Goal: Transaction & Acquisition: Book appointment/travel/reservation

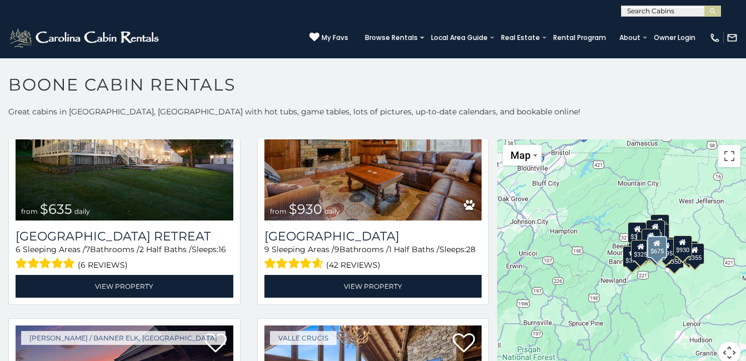
scroll to position [850, 0]
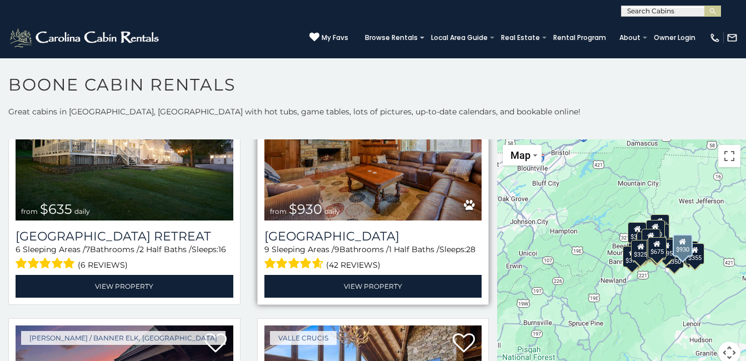
click at [324, 244] on div "9 Sleeping Areas / 9 Bathrooms / 1 Half Baths / Sleeps: 28 (42 reviews)" at bounding box center [373, 258] width 218 height 28
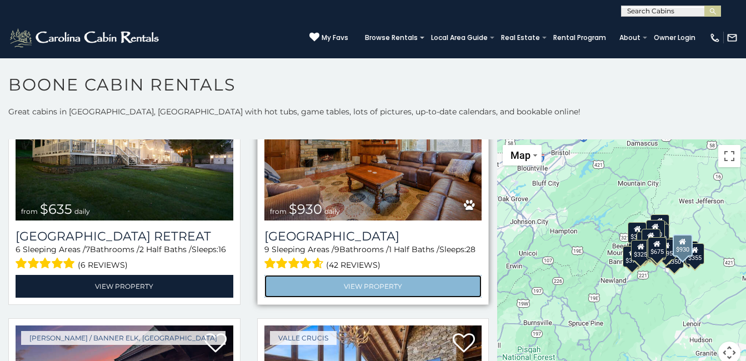
click at [332, 275] on link "View Property" at bounding box center [373, 286] width 218 height 23
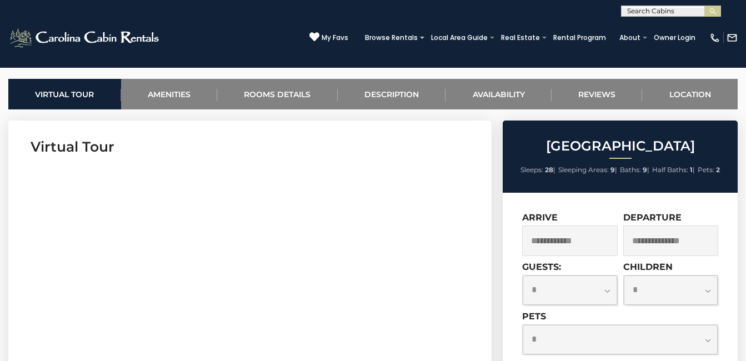
scroll to position [557, 0]
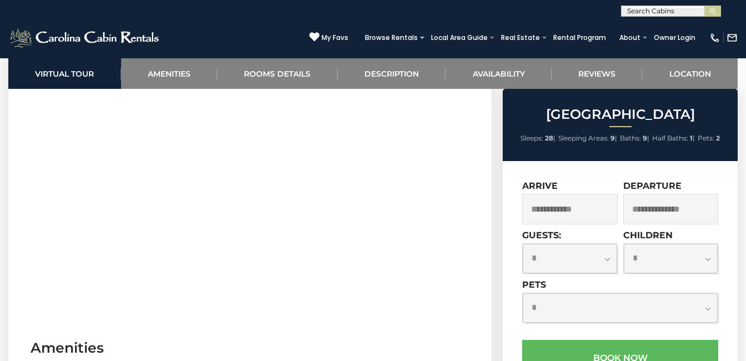
click at [578, 209] on input "text" at bounding box center [569, 209] width 95 height 31
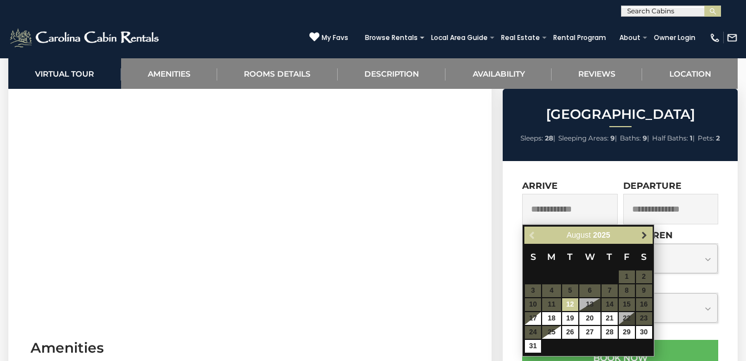
click at [645, 237] on span "Next" at bounding box center [644, 235] width 9 height 9
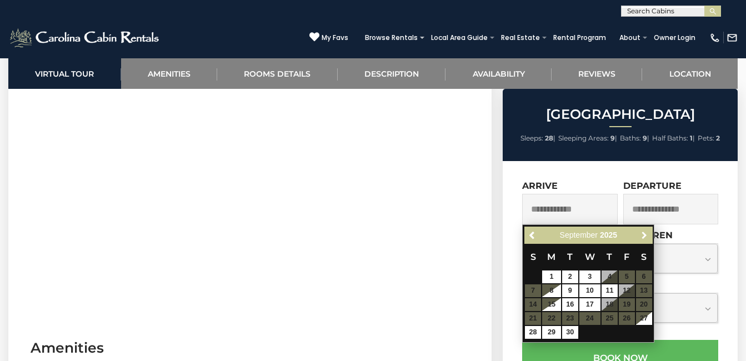
click at [645, 237] on span "Next" at bounding box center [644, 235] width 9 height 9
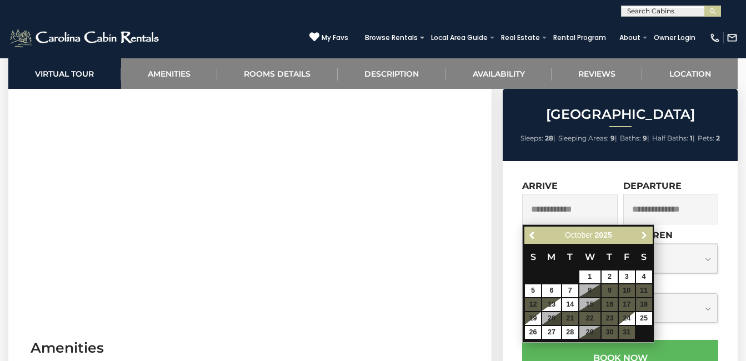
click at [645, 237] on span "Next" at bounding box center [644, 235] width 9 height 9
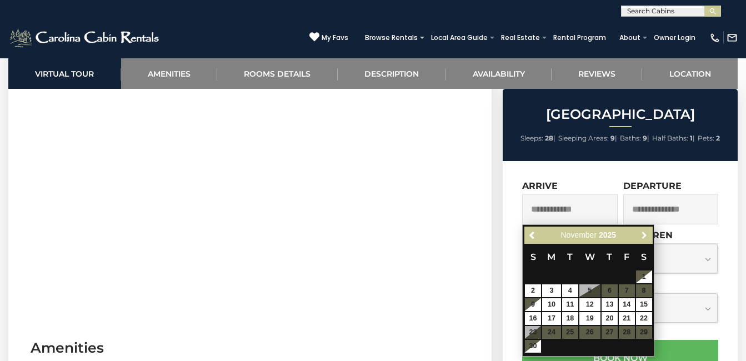
click at [645, 237] on span "Next" at bounding box center [644, 235] width 9 height 9
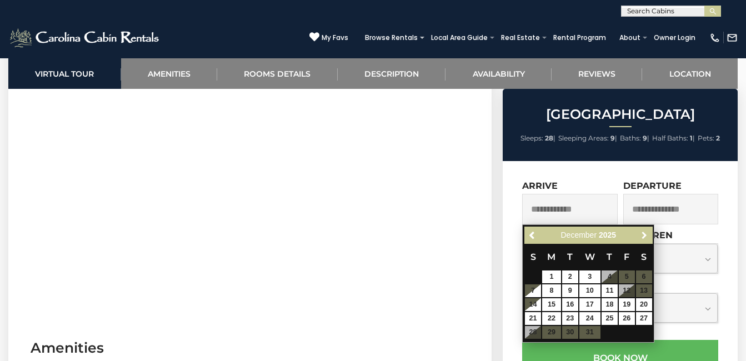
click at [645, 237] on span "Next" at bounding box center [644, 235] width 9 height 9
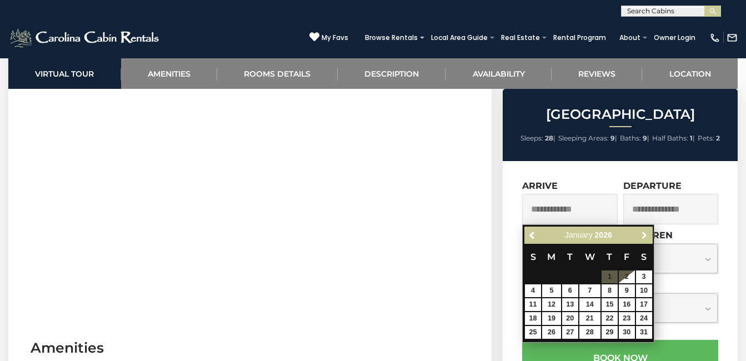
click at [645, 237] on span "Next" at bounding box center [644, 235] width 9 height 9
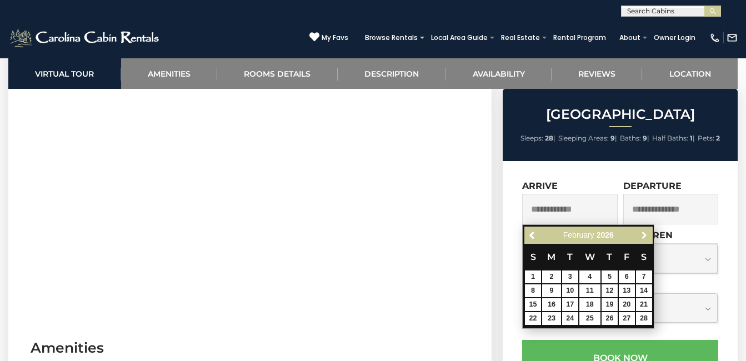
click at [645, 237] on span "Next" at bounding box center [644, 235] width 9 height 9
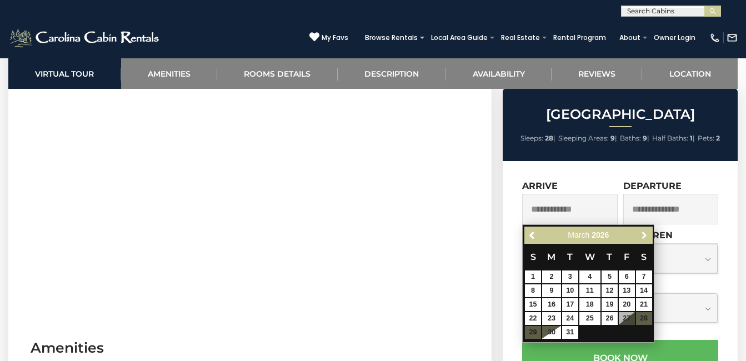
click at [645, 237] on span "Next" at bounding box center [644, 235] width 9 height 9
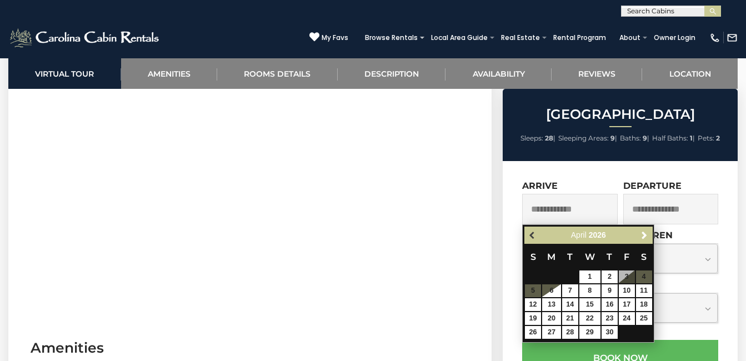
click at [536, 231] on span "Previous" at bounding box center [532, 235] width 9 height 9
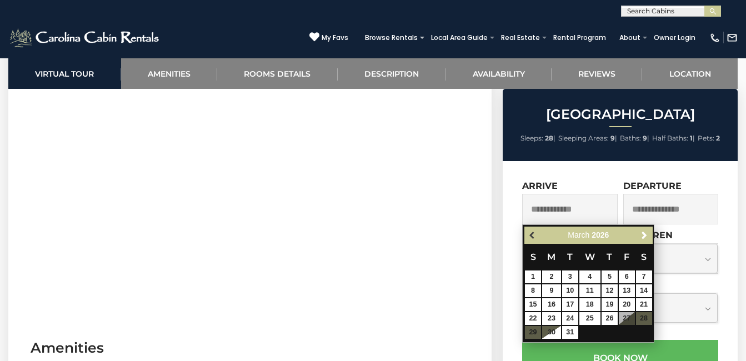
click at [536, 231] on span "Previous" at bounding box center [532, 235] width 9 height 9
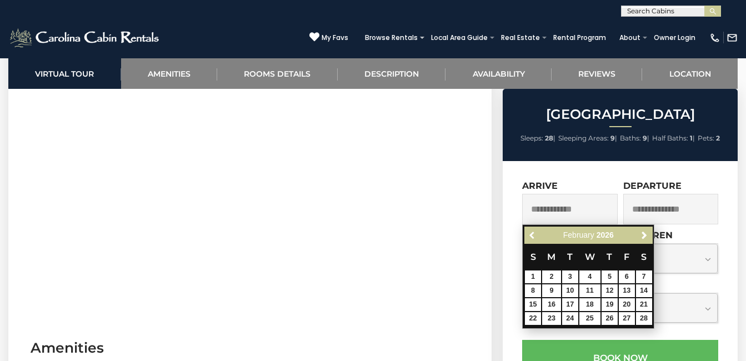
click at [536, 231] on span "Previous" at bounding box center [532, 235] width 9 height 9
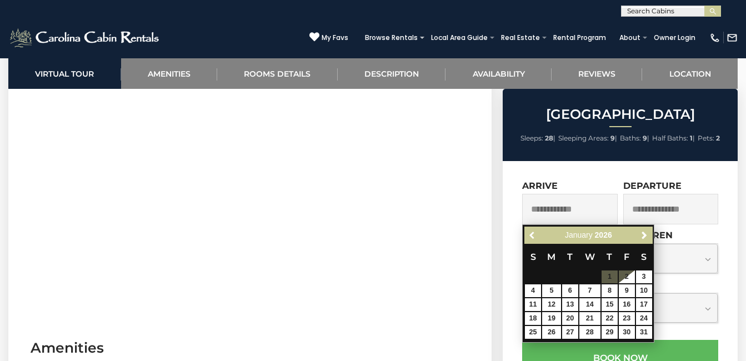
click at [536, 231] on span "Previous" at bounding box center [532, 235] width 9 height 9
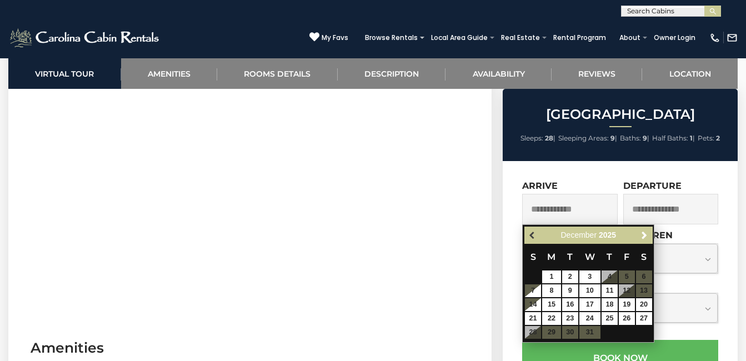
click at [530, 234] on span "Previous" at bounding box center [532, 235] width 9 height 9
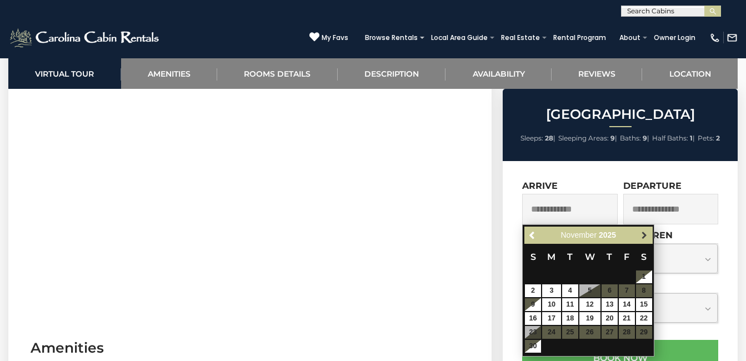
click at [638, 230] on link "Next" at bounding box center [644, 235] width 14 height 14
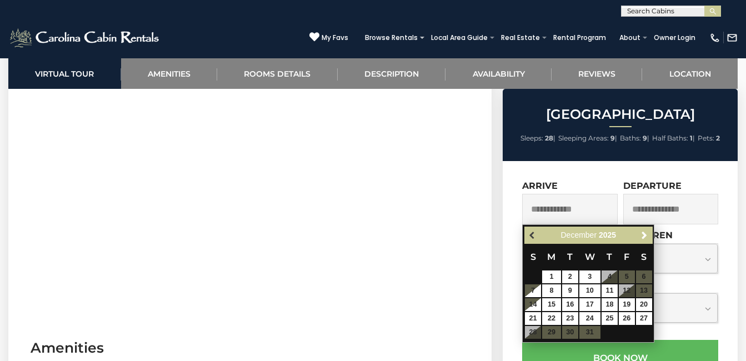
click at [536, 237] on span "Previous" at bounding box center [532, 235] width 9 height 9
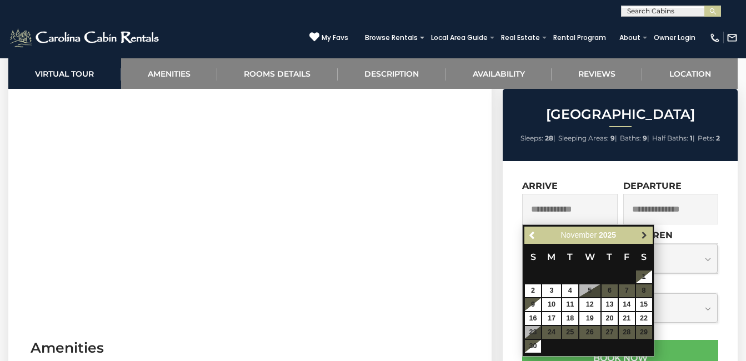
click at [647, 229] on link "Next" at bounding box center [644, 235] width 14 height 14
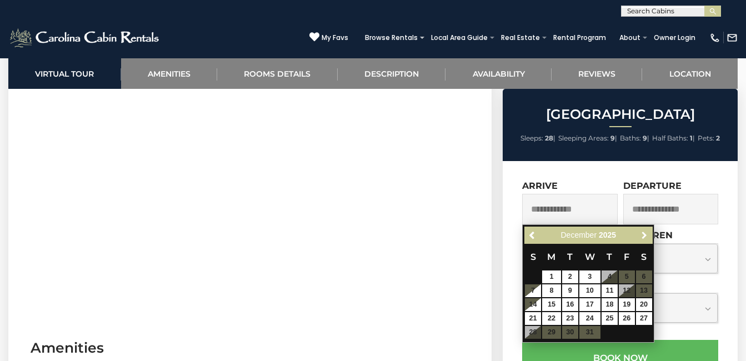
click at [647, 229] on link "Next" at bounding box center [644, 235] width 14 height 14
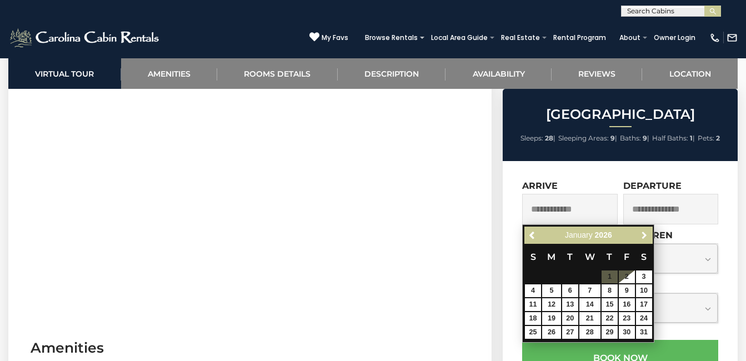
click at [647, 229] on link "Next" at bounding box center [644, 235] width 14 height 14
